Goal: Transaction & Acquisition: Purchase product/service

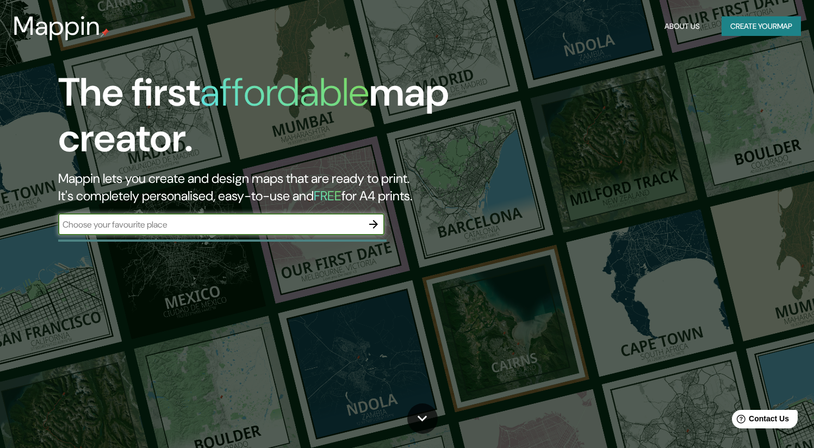
click at [281, 225] on input "text" at bounding box center [210, 224] width 305 height 13
type input "ICA [GEOGRAPHIC_DATA]"
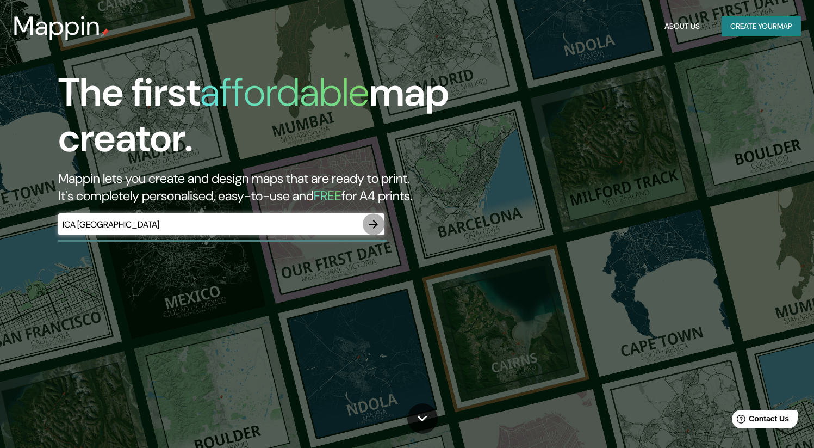
click at [369, 226] on icon "button" at bounding box center [373, 224] width 13 height 13
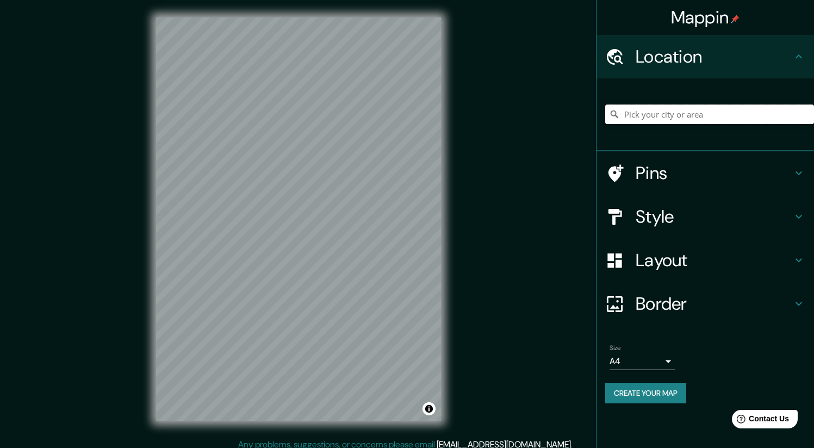
click at [667, 113] on input "Pick your city or area" at bounding box center [709, 114] width 209 height 20
click at [679, 220] on h4 "Style" at bounding box center [714, 217] width 157 height 22
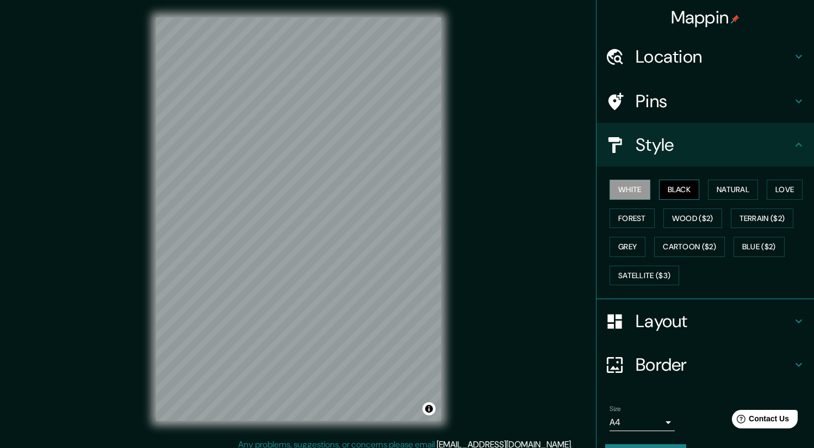
click at [663, 183] on button "Black" at bounding box center [679, 189] width 41 height 20
click at [735, 192] on button "Natural" at bounding box center [733, 189] width 50 height 20
click at [758, 187] on div "White Black Natural Love Forest Wood ($2) Terrain ($2) Grey Cartoon ($2) Blue (…" at bounding box center [709, 232] width 209 height 114
click at [769, 187] on button "Love" at bounding box center [785, 189] width 36 height 20
click at [625, 220] on button "Forest" at bounding box center [632, 218] width 45 height 20
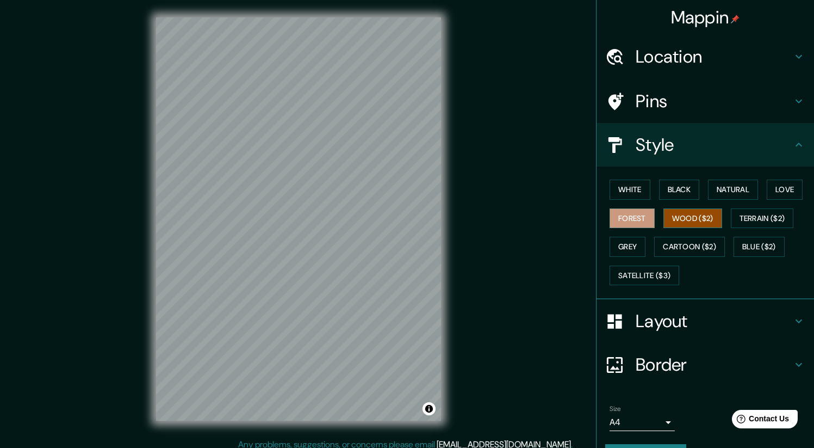
click at [675, 216] on button "Wood ($2)" at bounding box center [692, 218] width 59 height 20
click at [634, 214] on button "Forest" at bounding box center [632, 218] width 45 height 20
click at [793, 189] on button "Love" at bounding box center [785, 189] width 36 height 20
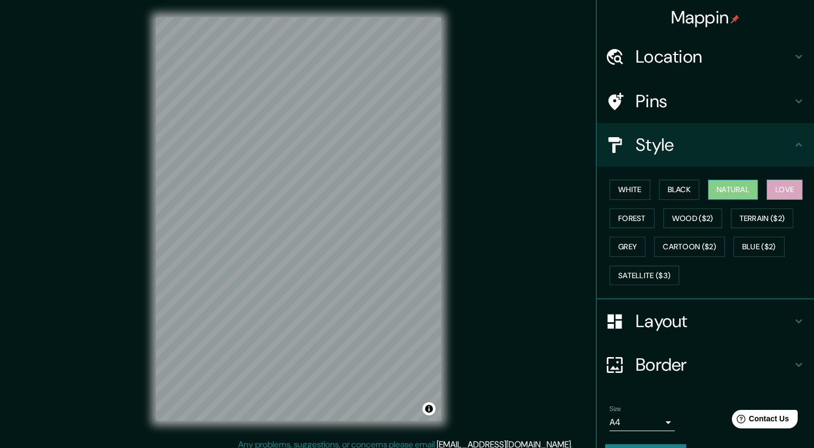
click at [731, 189] on button "Natural" at bounding box center [733, 189] width 50 height 20
click at [672, 189] on button "Black" at bounding box center [679, 189] width 41 height 20
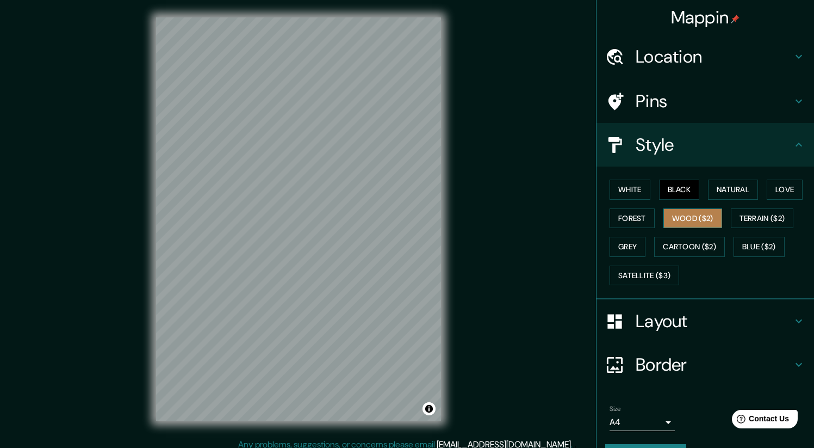
click at [678, 221] on button "Wood ($2)" at bounding box center [692, 218] width 59 height 20
click at [734, 222] on button "Terrain ($2)" at bounding box center [762, 218] width 63 height 20
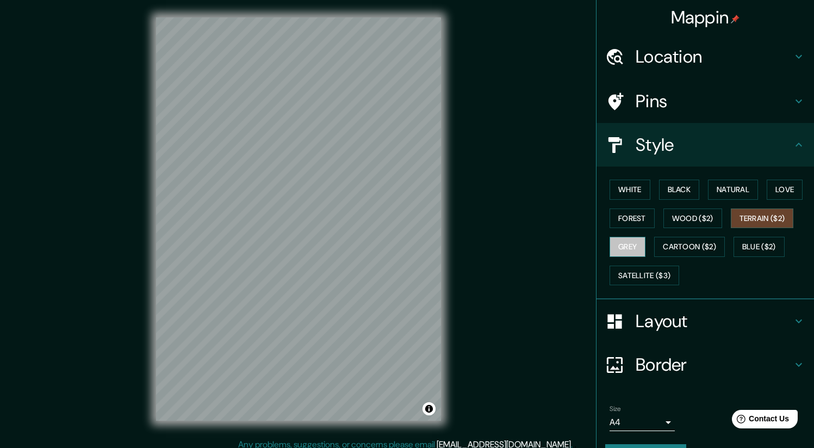
click at [626, 250] on button "Grey" at bounding box center [628, 247] width 36 height 20
click at [698, 248] on button "Cartoon ($2)" at bounding box center [689, 247] width 71 height 20
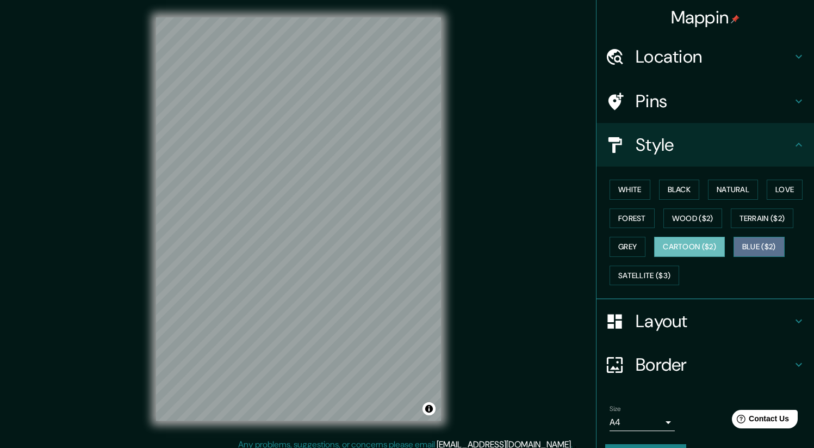
click at [737, 251] on button "Blue ($2)" at bounding box center [759, 247] width 51 height 20
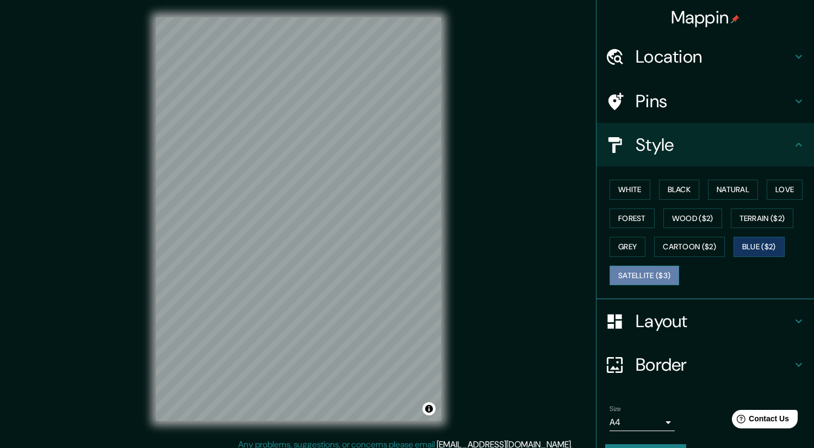
click at [641, 279] on button "Satellite ($3)" at bounding box center [645, 275] width 70 height 20
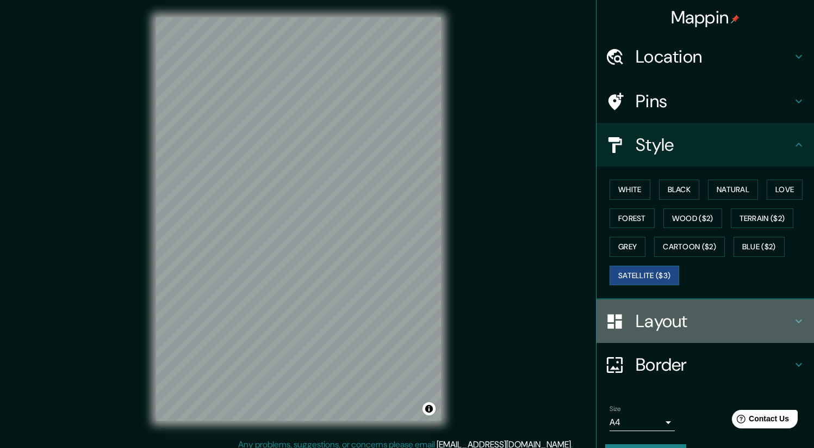
click at [652, 325] on h4 "Layout" at bounding box center [714, 321] width 157 height 22
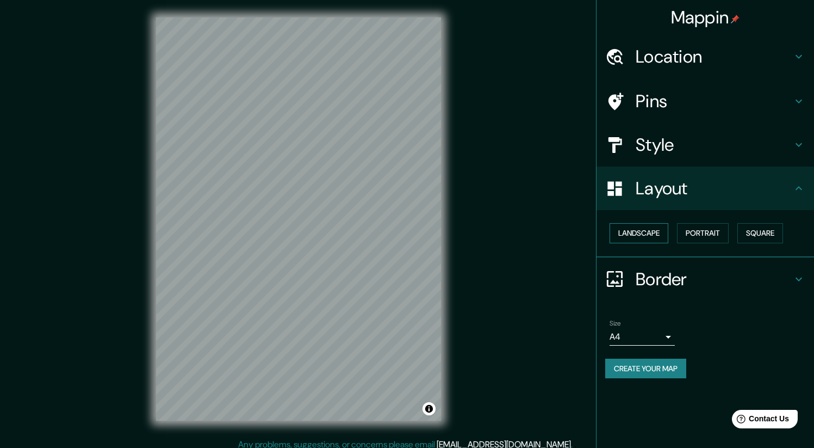
click at [657, 232] on button "Landscape" at bounding box center [639, 233] width 59 height 20
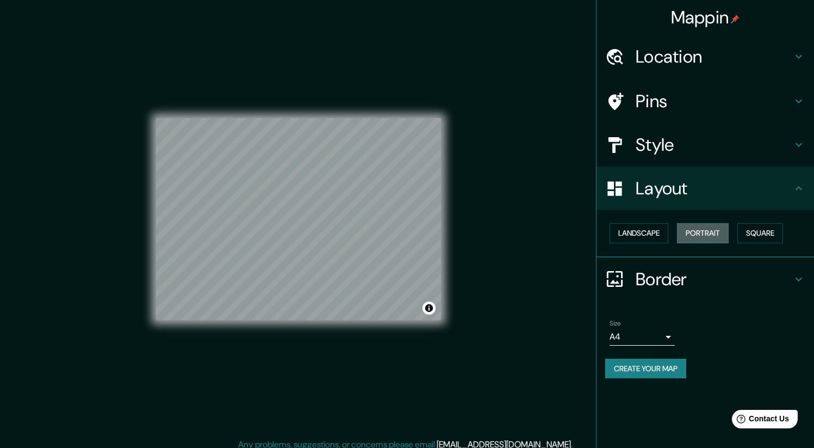
click at [699, 233] on button "Portrait" at bounding box center [703, 233] width 52 height 20
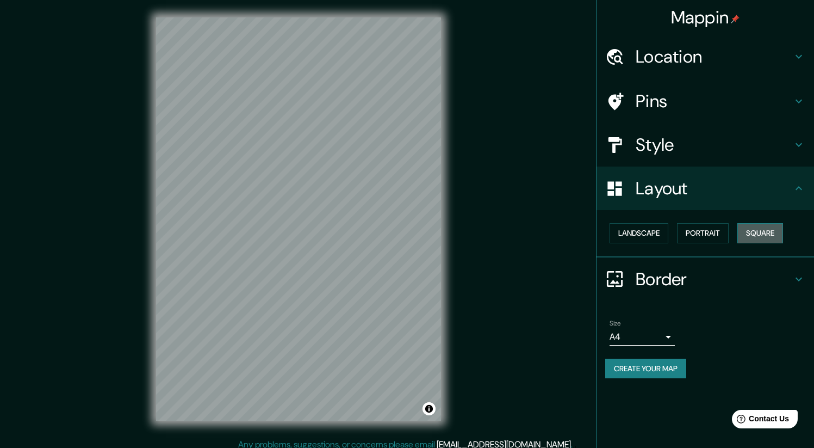
click at [779, 234] on button "Square" at bounding box center [760, 233] width 46 height 20
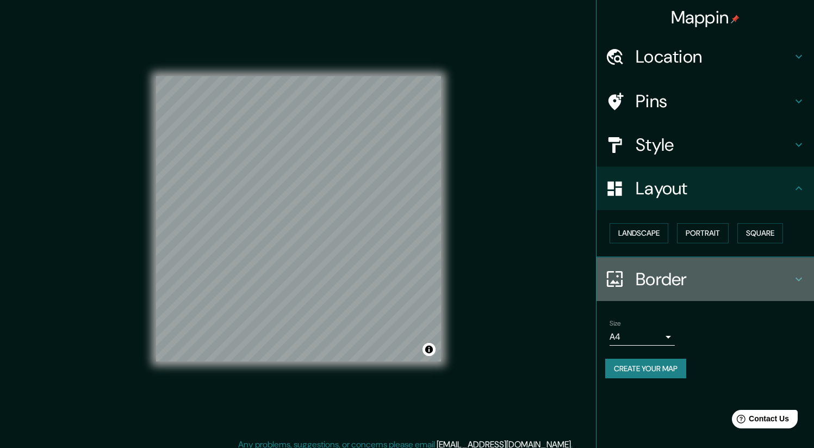
click at [679, 287] on h4 "Border" at bounding box center [714, 279] width 157 height 22
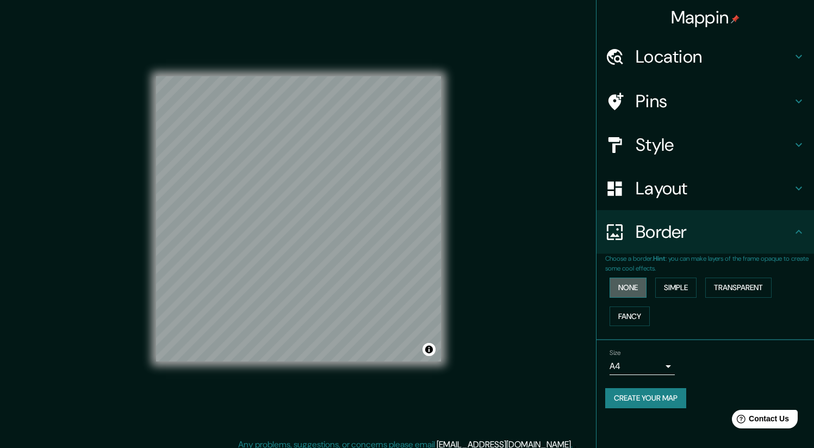
click at [632, 285] on button "None" at bounding box center [628, 287] width 37 height 20
click at [686, 287] on button "Simple" at bounding box center [675, 287] width 41 height 20
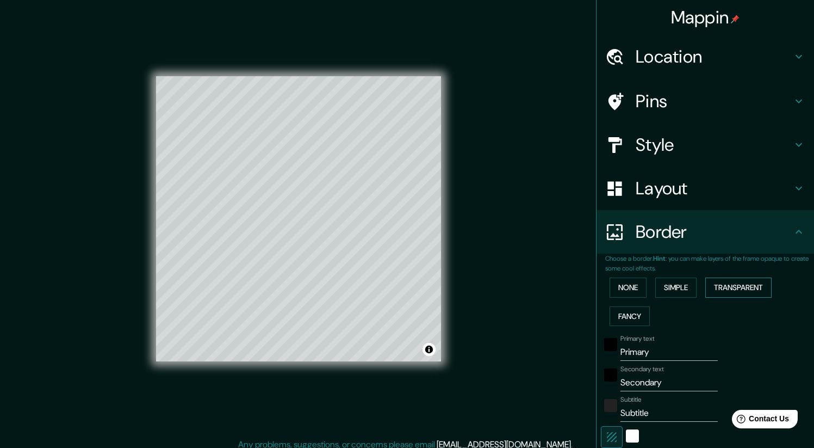
click at [724, 284] on button "Transparent" at bounding box center [738, 287] width 66 height 20
click at [623, 313] on button "Fancy" at bounding box center [630, 316] width 40 height 20
click at [630, 288] on button "None" at bounding box center [628, 287] width 37 height 20
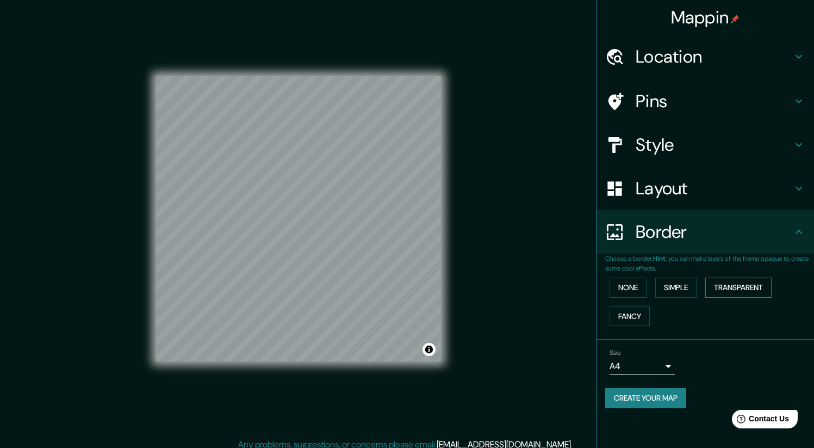
click at [709, 288] on button "Transparent" at bounding box center [738, 287] width 66 height 20
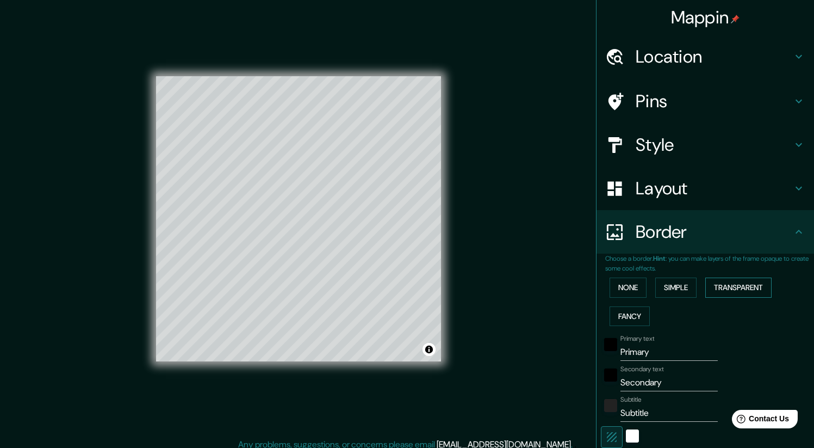
click at [716, 288] on button "Transparent" at bounding box center [738, 287] width 66 height 20
type input "252"
type input "42"
click at [680, 286] on button "Simple" at bounding box center [675, 287] width 41 height 20
click at [679, 286] on button "Simple" at bounding box center [675, 287] width 41 height 20
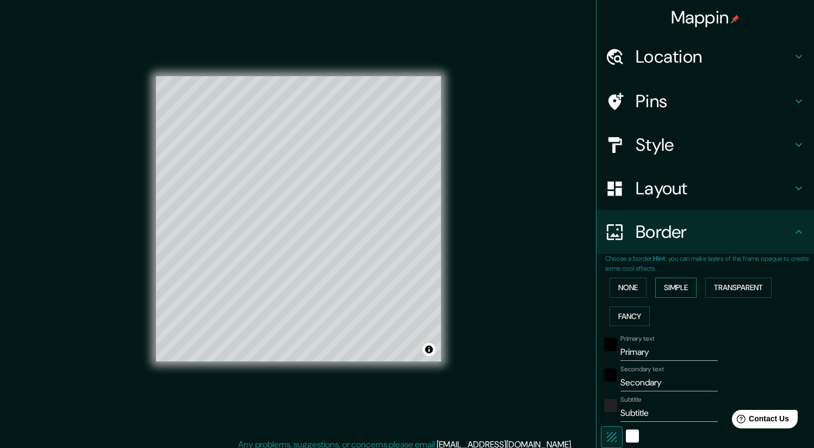
type input "210"
type input "42"
click at [626, 283] on button "None" at bounding box center [628, 287] width 37 height 20
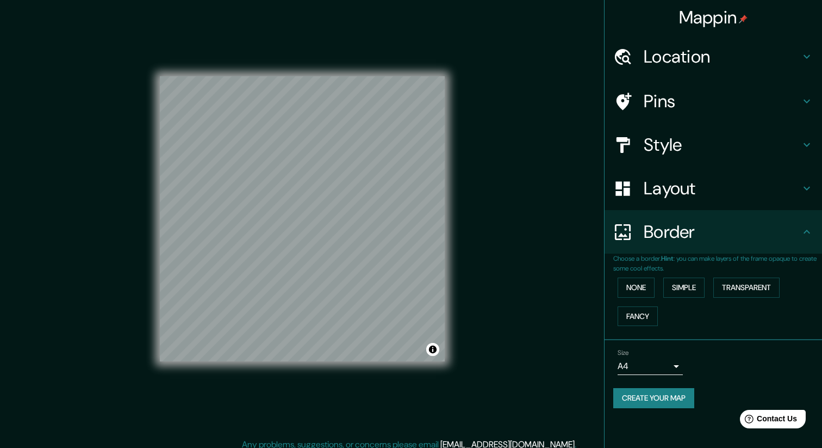
click at [666, 360] on body "Mappin Location Pins Style Layout Border Choose a border. Hint : you can make l…" at bounding box center [411, 224] width 822 height 448
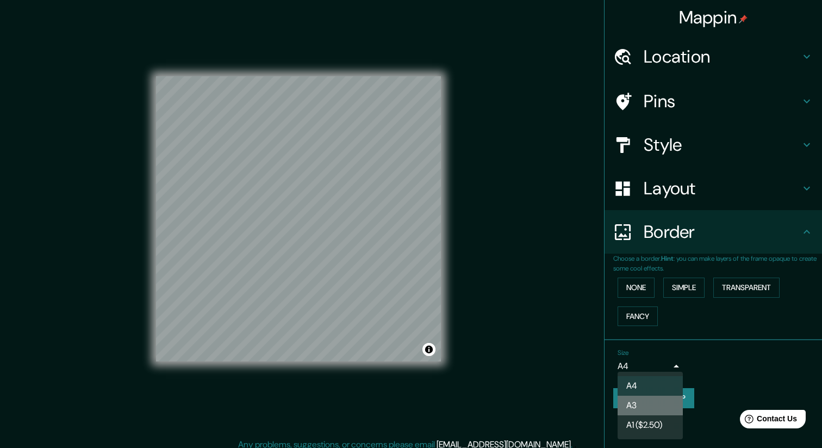
click at [652, 400] on li "A3" at bounding box center [650, 405] width 65 height 20
type input "a4"
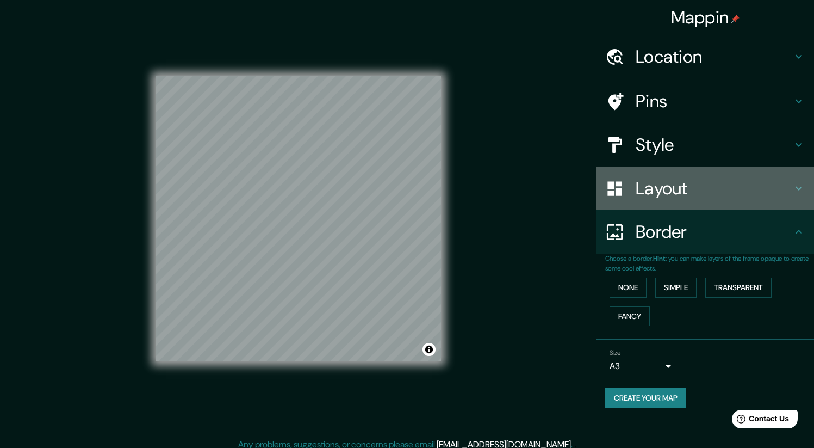
click at [689, 188] on h4 "Layout" at bounding box center [714, 188] width 157 height 22
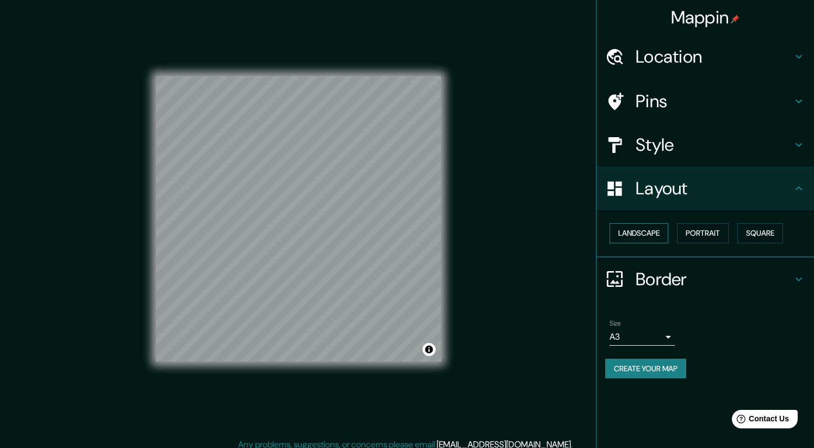
click at [662, 230] on button "Landscape" at bounding box center [639, 233] width 59 height 20
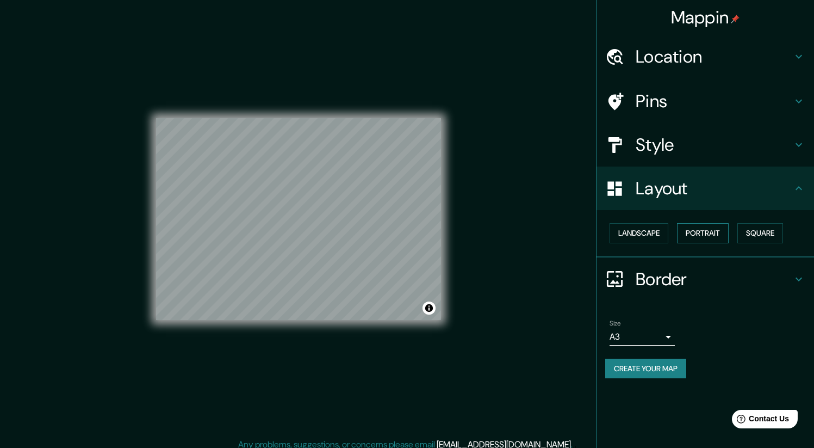
click at [690, 232] on button "Portrait" at bounding box center [703, 233] width 52 height 20
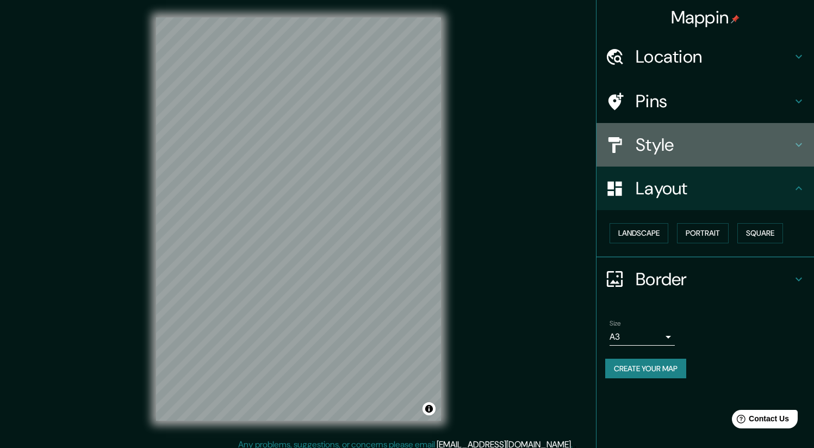
click at [676, 144] on h4 "Style" at bounding box center [714, 145] width 157 height 22
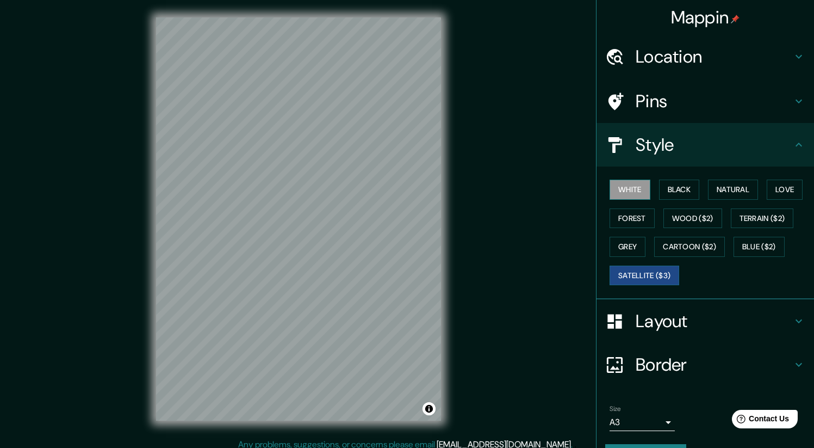
click at [639, 192] on button "White" at bounding box center [630, 189] width 41 height 20
click at [680, 192] on button "Black" at bounding box center [679, 189] width 41 height 20
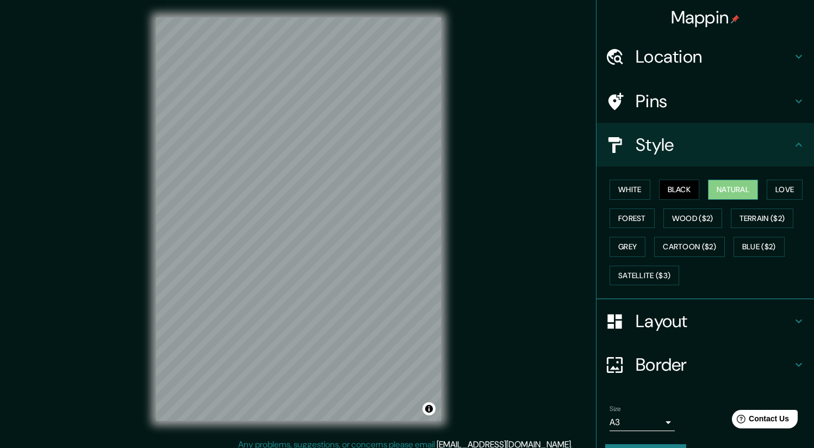
click at [723, 188] on button "Natural" at bounding box center [733, 189] width 50 height 20
click at [773, 187] on button "Love" at bounding box center [785, 189] width 36 height 20
click at [635, 220] on button "Forest" at bounding box center [632, 218] width 45 height 20
click at [723, 193] on button "Natural" at bounding box center [733, 189] width 50 height 20
click at [685, 189] on button "Black" at bounding box center [679, 189] width 41 height 20
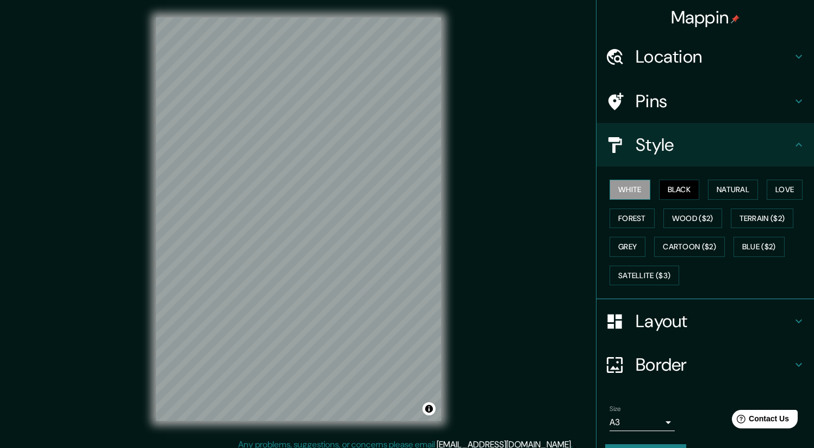
click at [636, 189] on button "White" at bounding box center [630, 189] width 41 height 20
click at [763, 109] on h4 "Pins" at bounding box center [714, 101] width 157 height 22
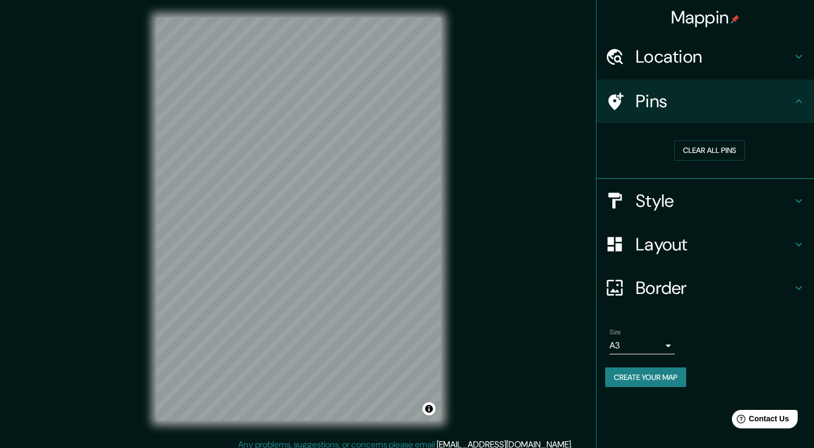
click at [735, 45] on div "Location" at bounding box center [705, 57] width 218 height 44
